Goal: Task Accomplishment & Management: Manage account settings

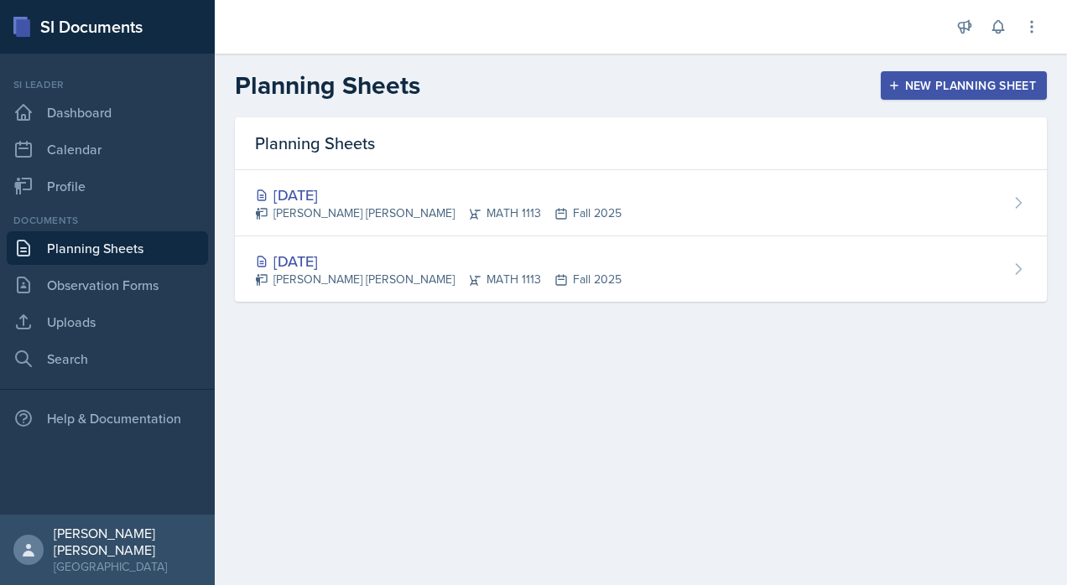
click at [653, 179] on div "[DATE] [PERSON_NAME] [PERSON_NAME] MATH 1113 Fall 2025" at bounding box center [641, 203] width 812 height 66
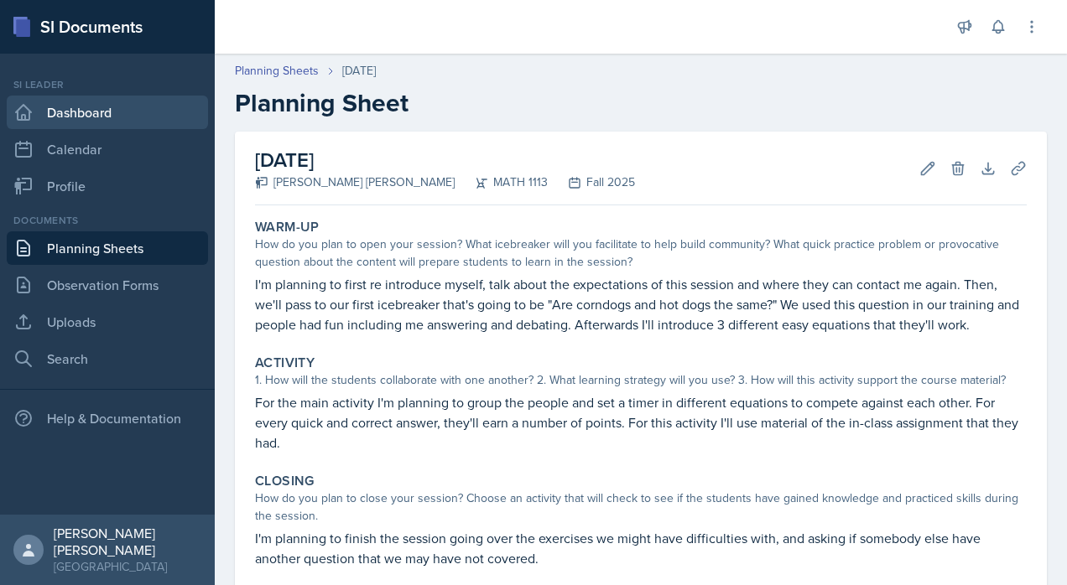
click at [129, 102] on link "Dashboard" at bounding box center [107, 113] width 201 height 34
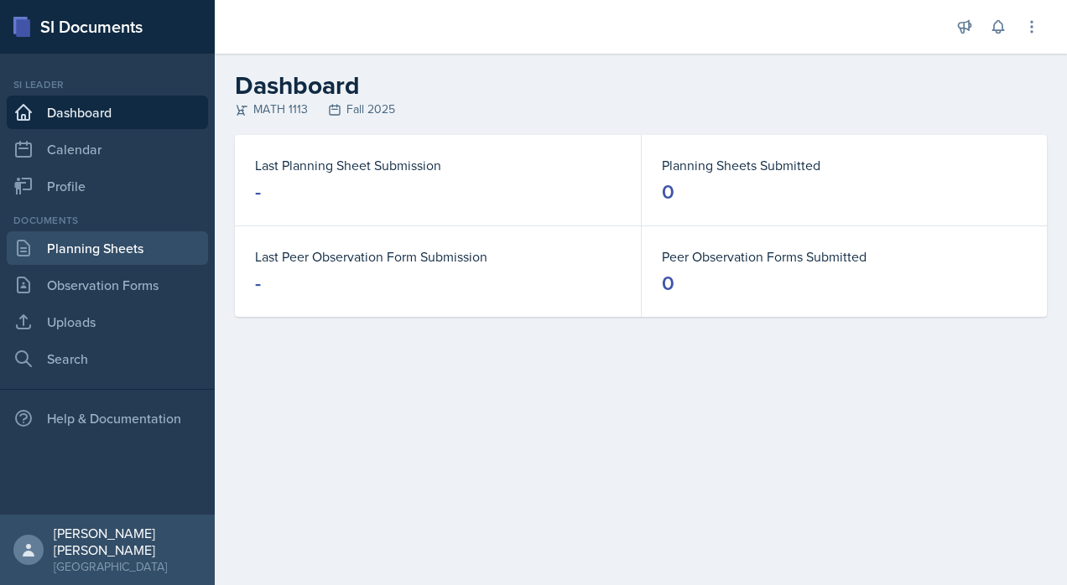
click at [160, 254] on link "Planning Sheets" at bounding box center [107, 248] width 201 height 34
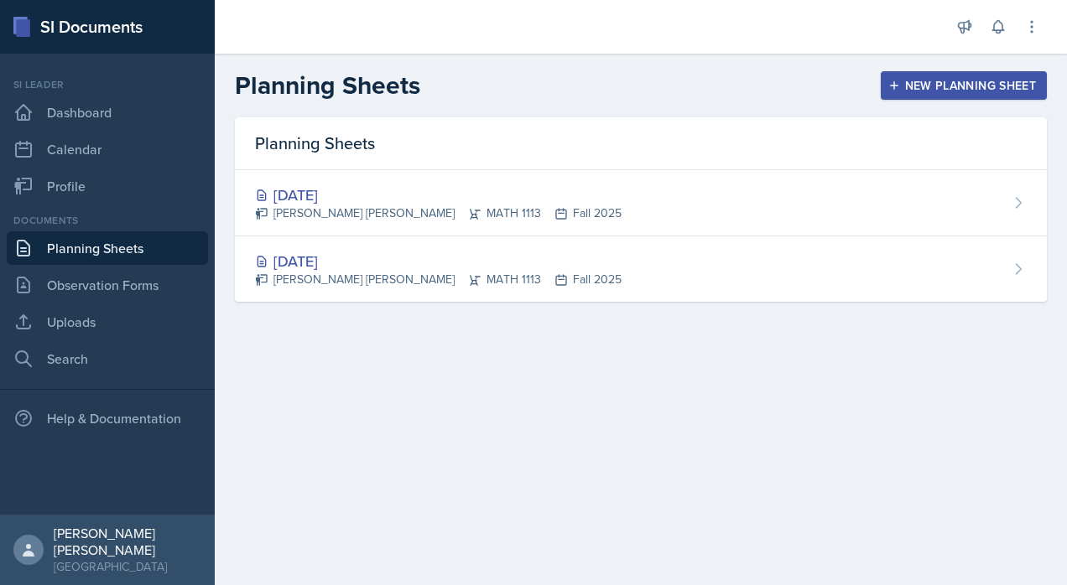
click at [889, 190] on div "[DATE] [PERSON_NAME] [PERSON_NAME] MATH 1113 Fall 2025" at bounding box center [641, 203] width 812 height 66
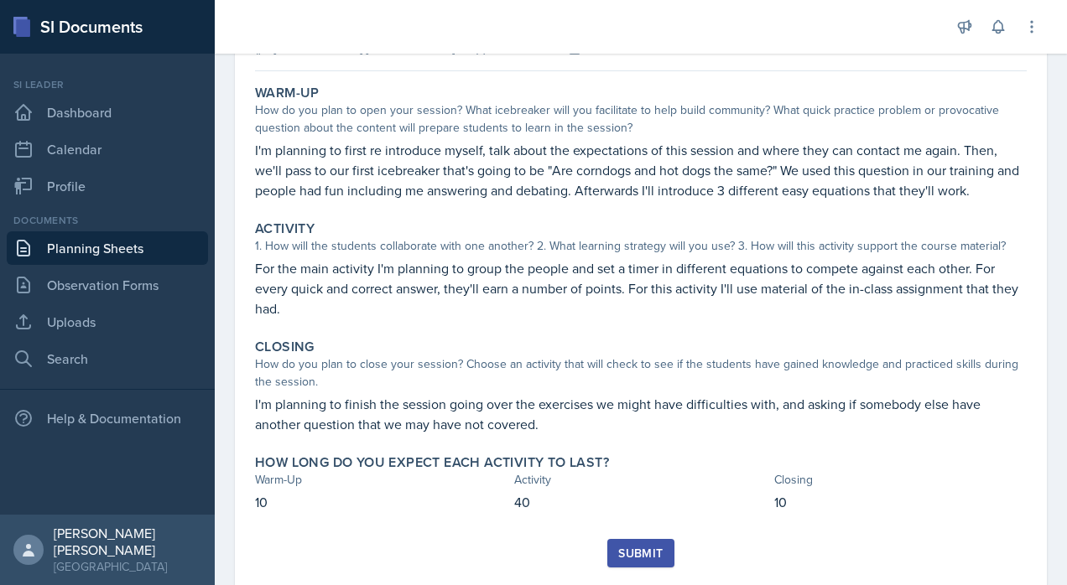
scroll to position [135, 0]
click at [652, 546] on div "Submit" at bounding box center [640, 552] width 44 height 13
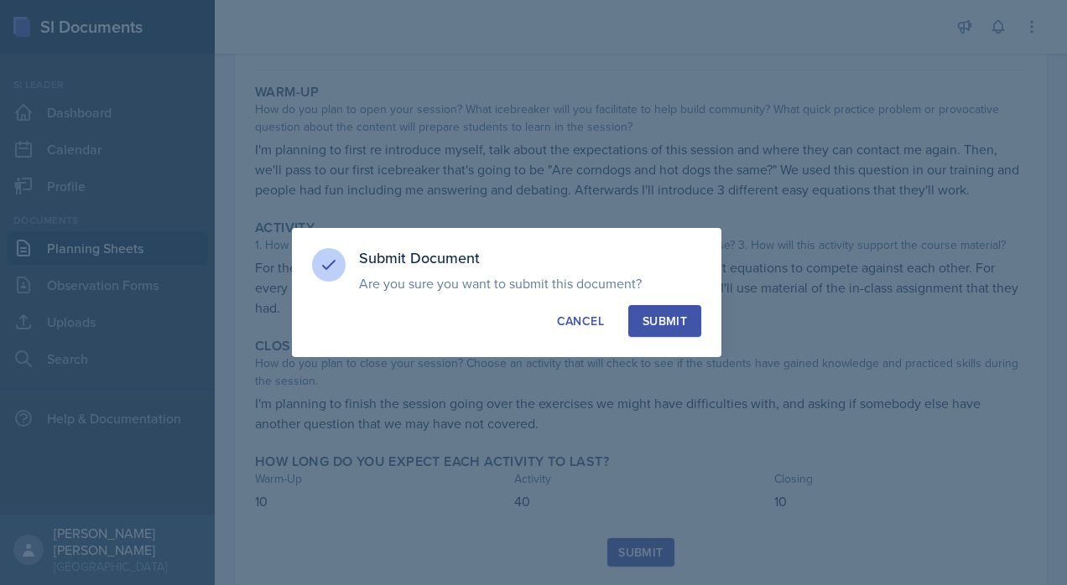
click at [686, 324] on div "Submit" at bounding box center [664, 321] width 44 height 17
click at [566, 325] on div "Cancel" at bounding box center [580, 321] width 47 height 17
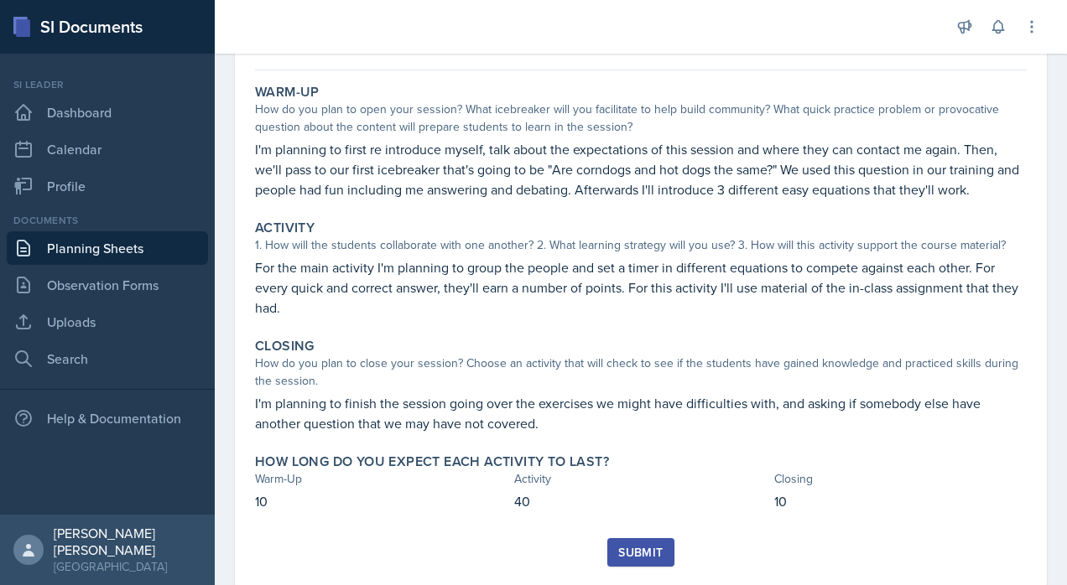
scroll to position [0, 0]
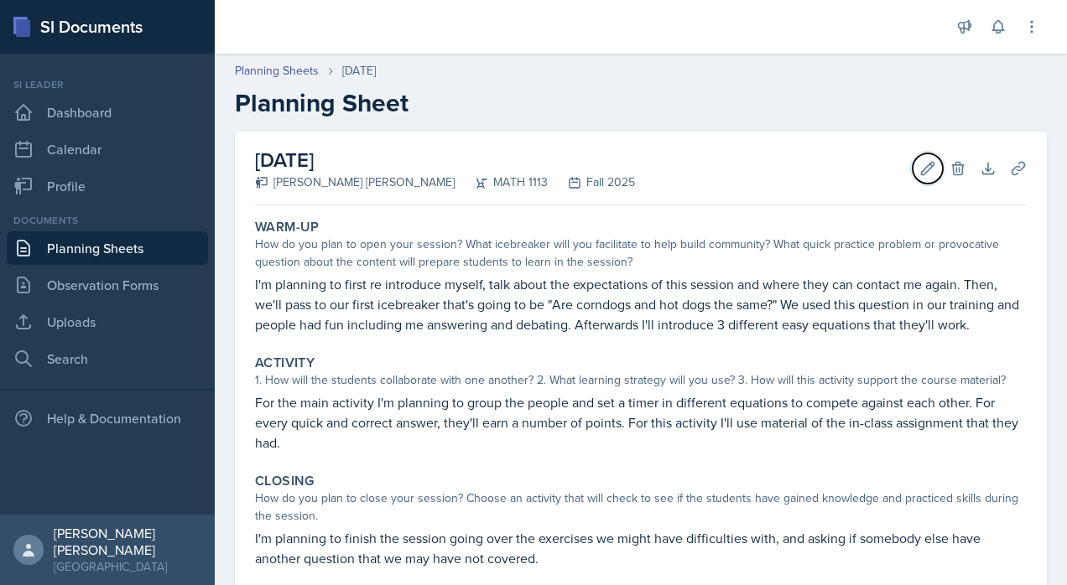
click at [917, 158] on button "Edit" at bounding box center [927, 168] width 30 height 30
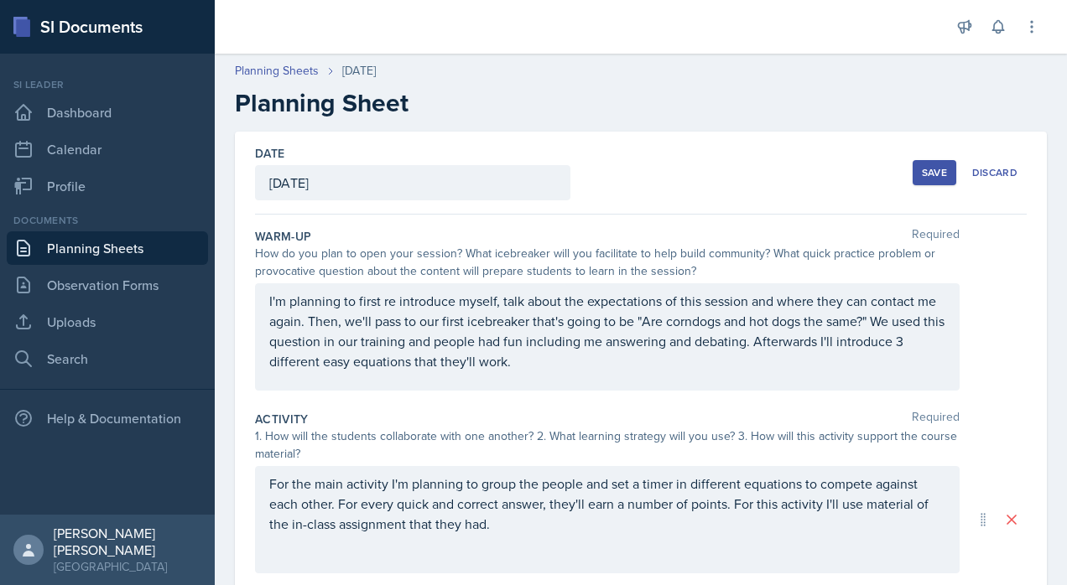
click at [453, 189] on div "[DATE]" at bounding box center [412, 182] width 315 height 35
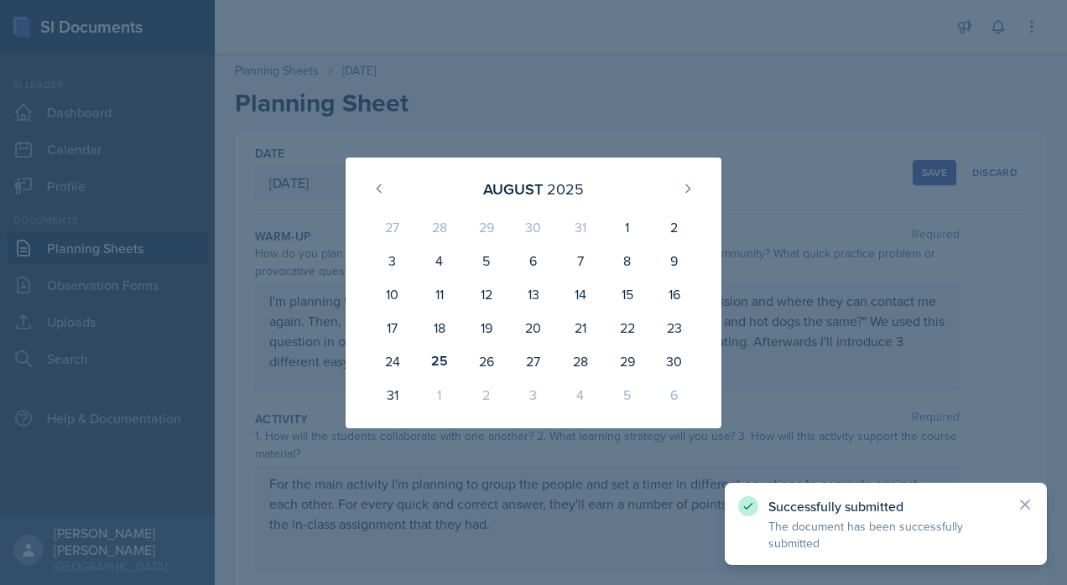
click at [483, 361] on div "26" at bounding box center [486, 362] width 47 height 34
type input "[DATE]"
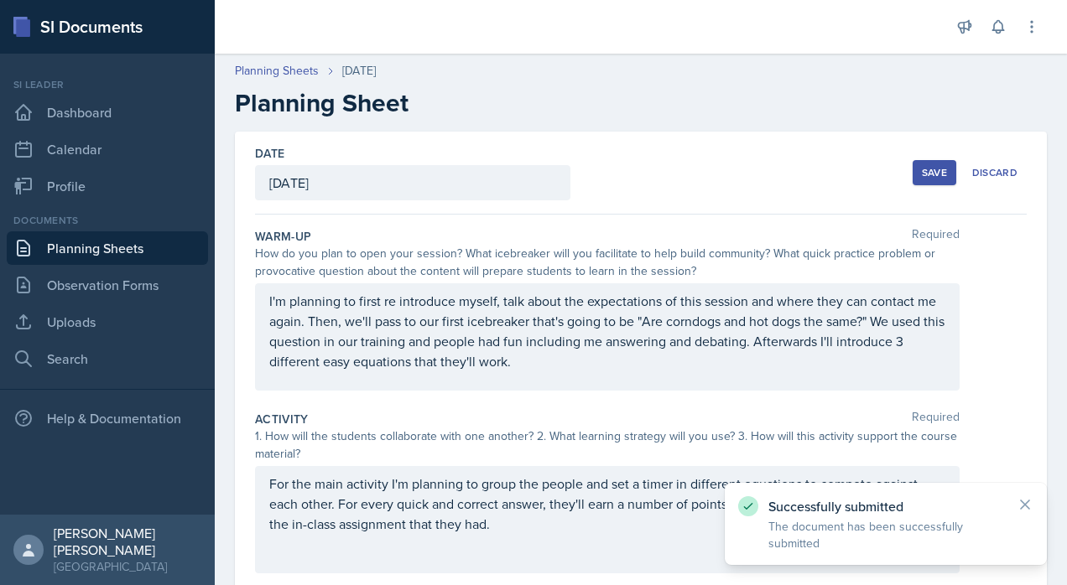
click at [915, 160] on button "Save" at bounding box center [934, 172] width 44 height 25
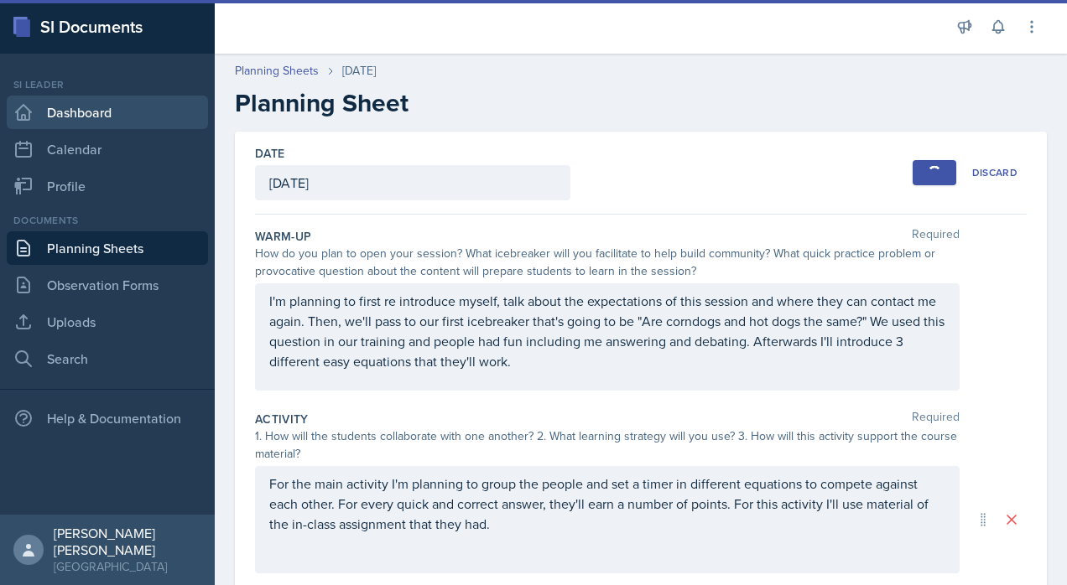
click at [195, 122] on link "Dashboard" at bounding box center [107, 113] width 201 height 34
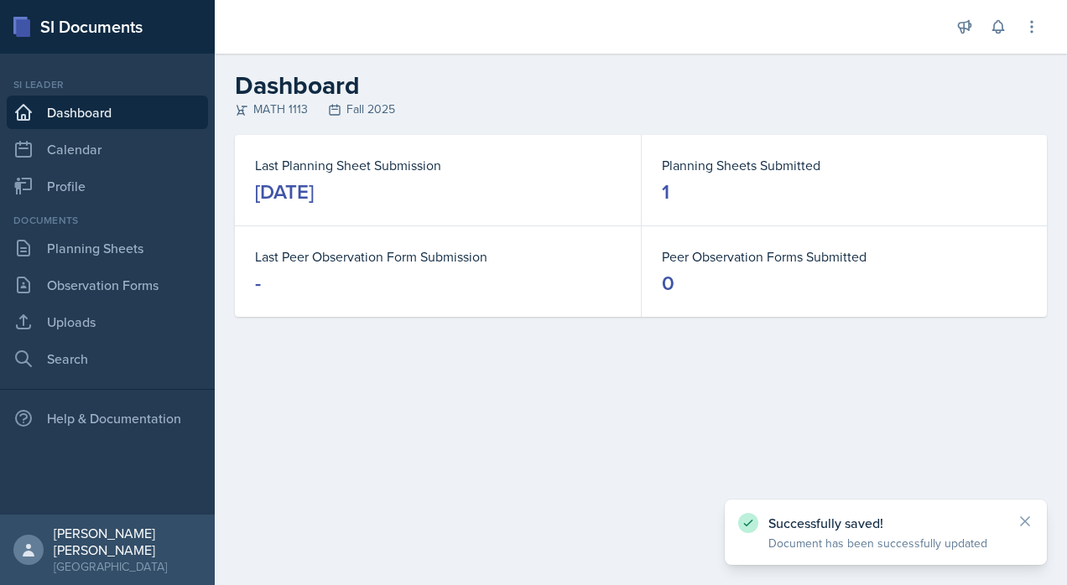
click at [775, 218] on div "Planning Sheets Submitted 1" at bounding box center [843, 180] width 405 height 91
